Goal: Check status: Check status

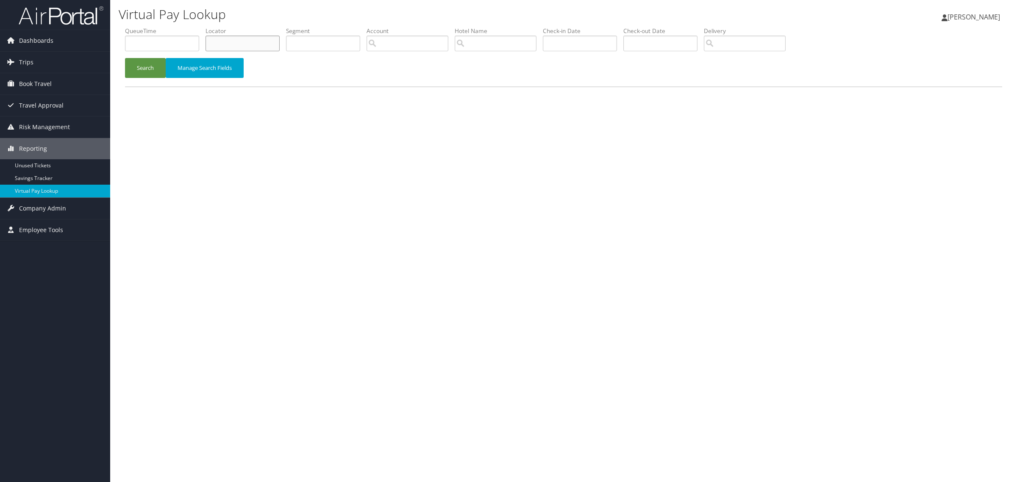
click at [264, 42] on input "text" at bounding box center [243, 44] width 74 height 16
paste input "JADMHM"
type input "JADMHM"
click at [130, 70] on button "Search" at bounding box center [145, 68] width 41 height 20
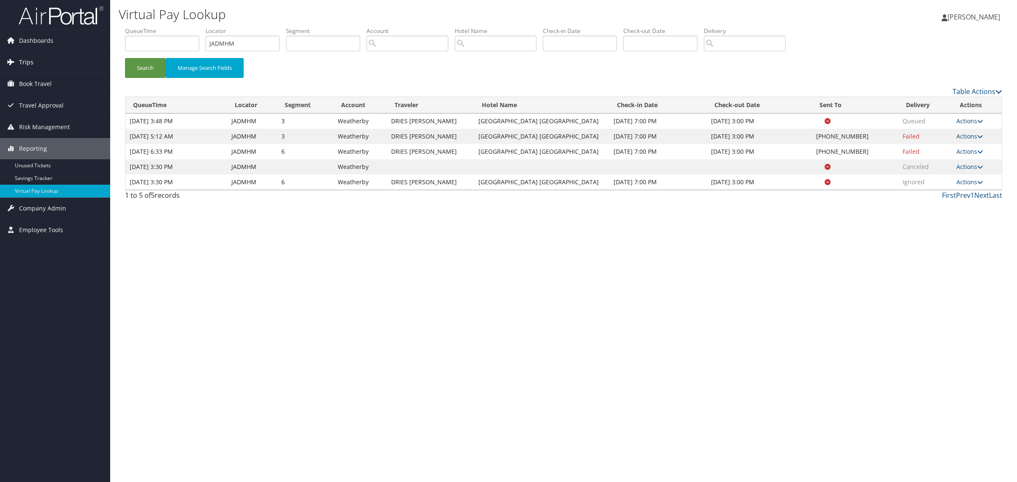
click at [22, 65] on span "Trips" at bounding box center [26, 62] width 14 height 21
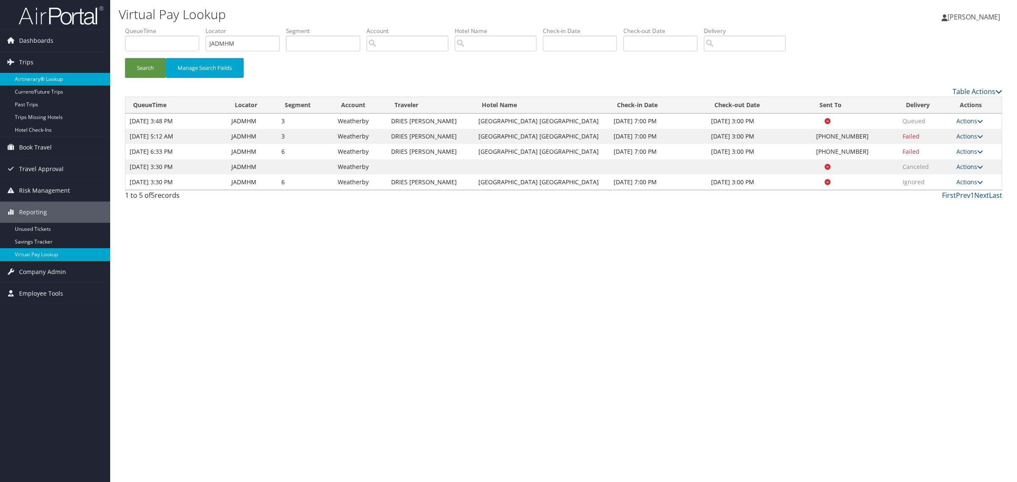
click at [73, 77] on link "Airtinerary® Lookup" at bounding box center [55, 79] width 110 height 13
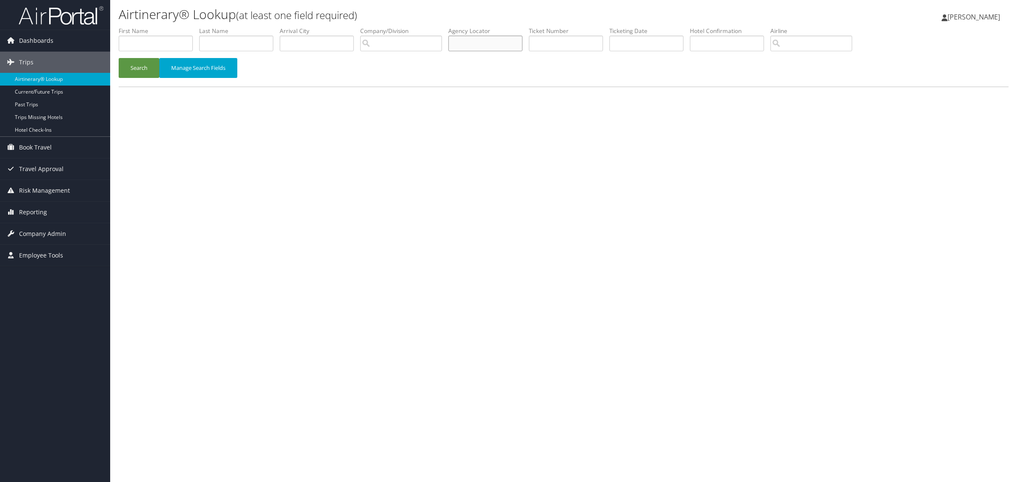
click at [494, 43] on input "text" at bounding box center [485, 44] width 74 height 16
paste input "JADMHM"
type input "JADMHM"
click at [145, 70] on button "Search" at bounding box center [139, 68] width 41 height 20
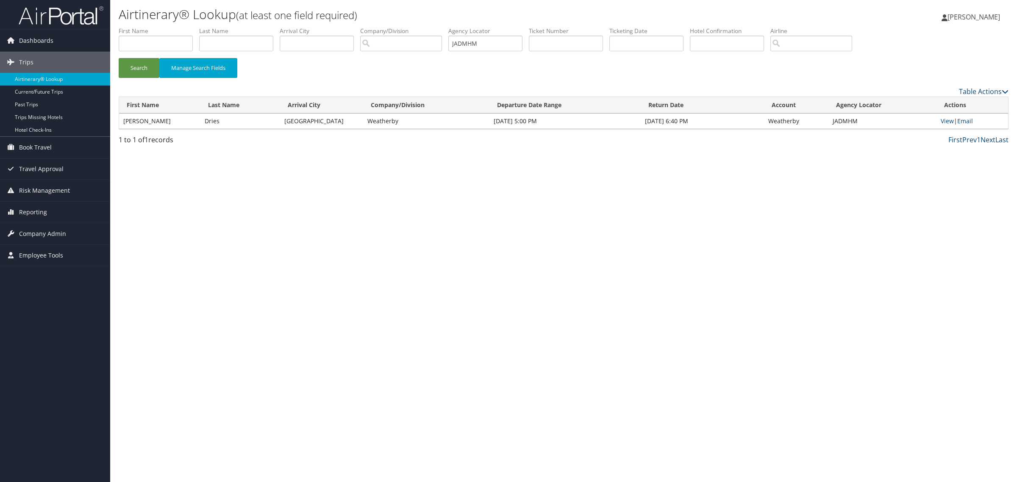
click at [852, 145] on div "1 to 1 of 1 records First Prev 1 Next Last" at bounding box center [563, 142] width 903 height 14
click at [951, 122] on link "View" at bounding box center [947, 121] width 13 height 8
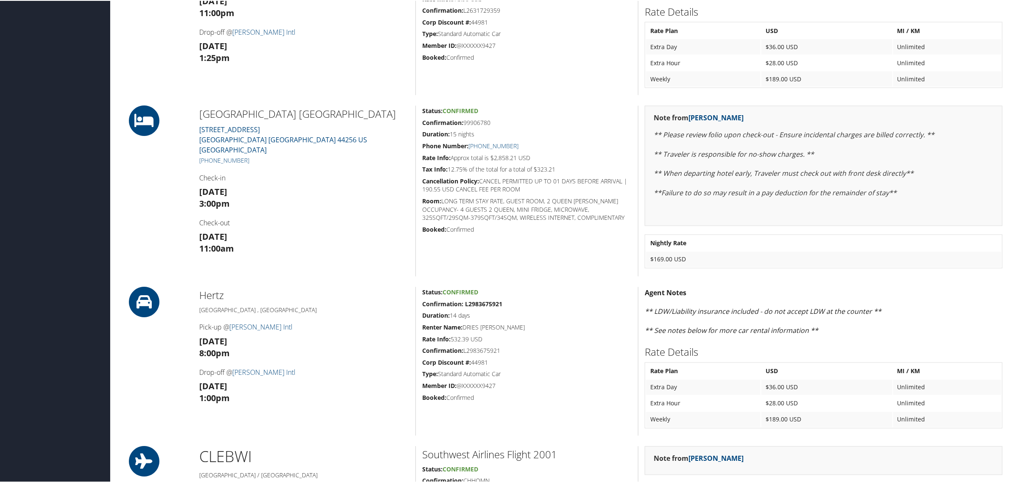
scroll to position [901, 0]
